Goal: Use online tool/utility: Utilize a website feature to perform a specific function

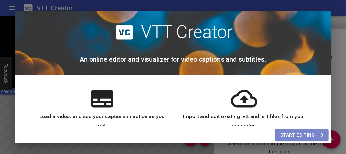
click at [286, 139] on button "Start Editing" at bounding box center [301, 135] width 53 height 12
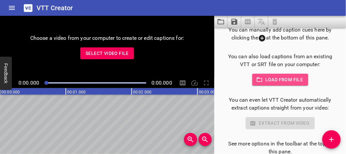
click at [265, 80] on span "Load from file" at bounding box center [281, 80] width 46 height 8
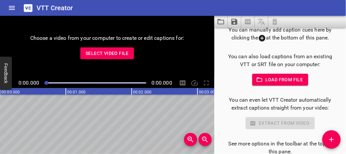
click at [120, 53] on span "Select Video File" at bounding box center [107, 53] width 43 height 8
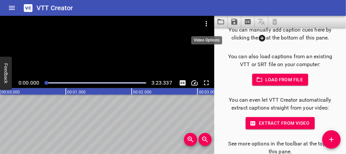
click at [206, 23] on icon "Video Options" at bounding box center [206, 23] width 1 height 5
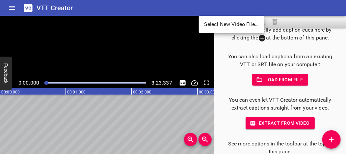
click at [148, 38] on div at bounding box center [173, 77] width 346 height 154
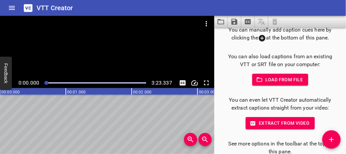
scroll to position [12, 0]
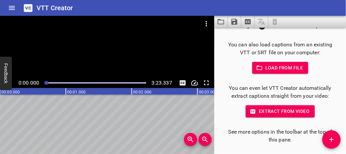
click at [282, 110] on span "Extract from video" at bounding box center [280, 111] width 59 height 8
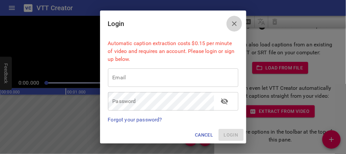
click at [235, 22] on icon "Close" at bounding box center [234, 23] width 5 height 5
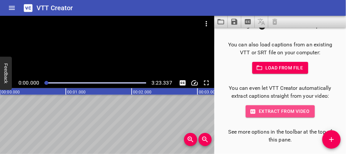
click at [250, 109] on icon "button" at bounding box center [252, 111] width 5 height 4
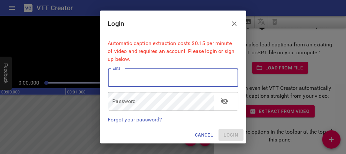
click at [189, 79] on input "email" at bounding box center [173, 78] width 130 height 18
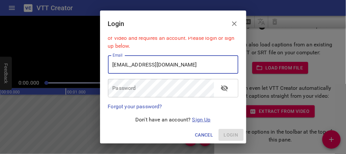
type input "[EMAIL_ADDRESS][DOMAIN_NAME]"
click at [195, 117] on link "Sign Up" at bounding box center [201, 120] width 18 height 6
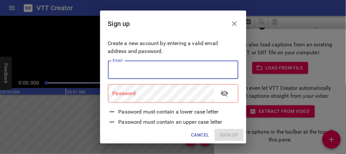
click at [171, 69] on input "email" at bounding box center [173, 70] width 130 height 18
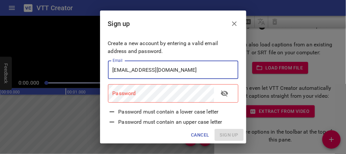
type input "[EMAIL_ADDRESS][DOMAIN_NAME]"
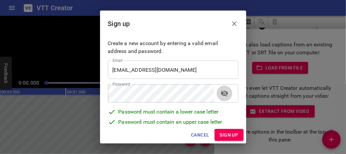
click at [223, 96] on icon "toggle password visibility" at bounding box center [224, 94] width 7 height 6
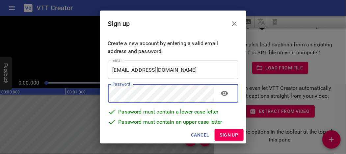
scroll to position [24, 0]
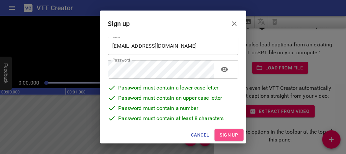
click at [233, 134] on span "Sign up" at bounding box center [229, 135] width 18 height 8
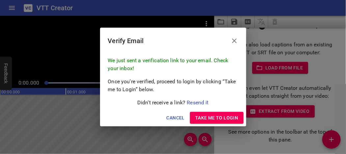
click at [163, 49] on div "Verify Email" at bounding box center [173, 41] width 146 height 26
click at [224, 114] on span "Take me to Login" at bounding box center [216, 118] width 43 height 8
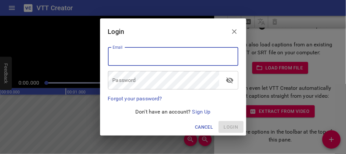
click at [155, 60] on input "email" at bounding box center [173, 56] width 130 height 18
type input "[EMAIL_ADDRESS][DOMAIN_NAME]"
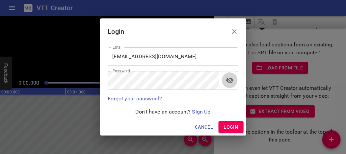
click at [228, 78] on icon "toggle password visibility" at bounding box center [230, 80] width 8 height 8
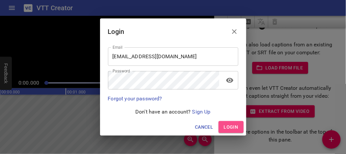
click at [232, 124] on span "Login" at bounding box center [231, 127] width 14 height 8
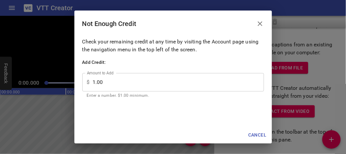
scroll to position [63, 0]
click at [262, 27] on icon "Close" at bounding box center [260, 24] width 8 height 8
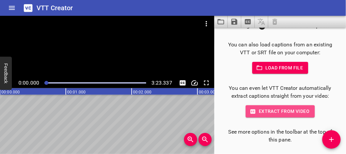
click at [259, 111] on span "Extract from video" at bounding box center [280, 111] width 59 height 8
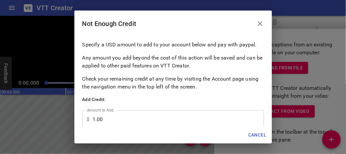
scroll to position [0, 0]
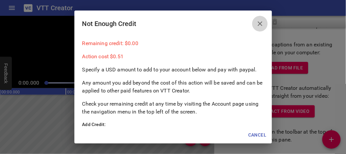
click at [264, 20] on icon "Close" at bounding box center [260, 24] width 8 height 8
